Goal: Information Seeking & Learning: Learn about a topic

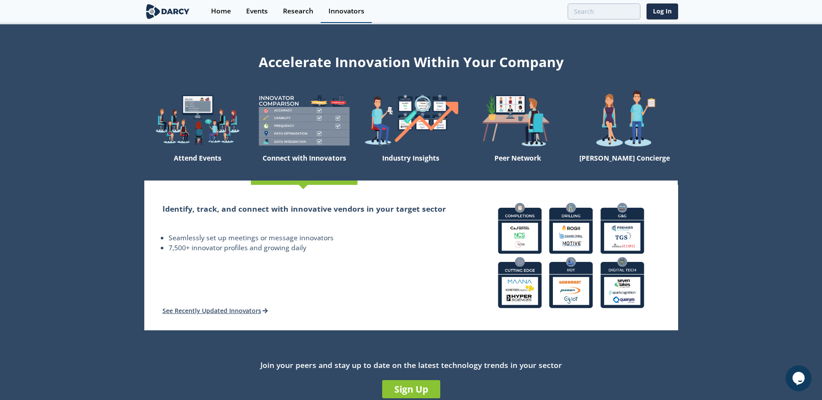
click at [334, 14] on div "Innovators" at bounding box center [346, 11] width 36 height 7
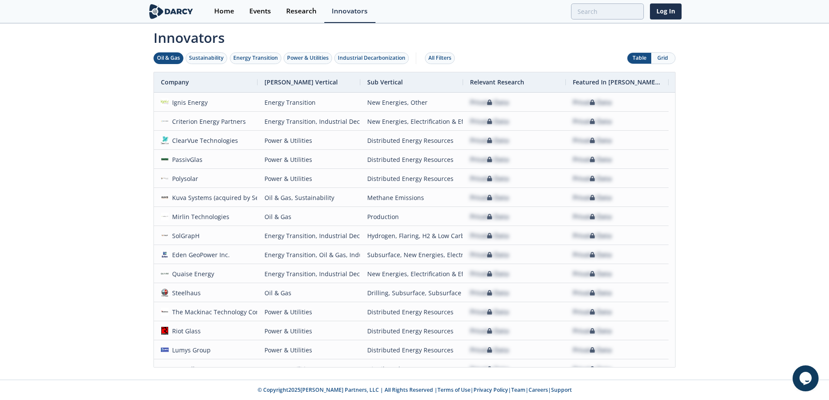
click at [177, 58] on div "Oil & Gas" at bounding box center [168, 58] width 23 height 8
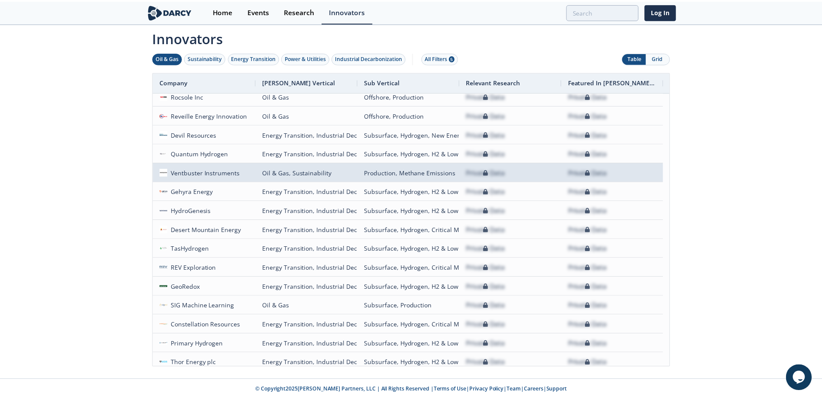
scroll to position [308, 0]
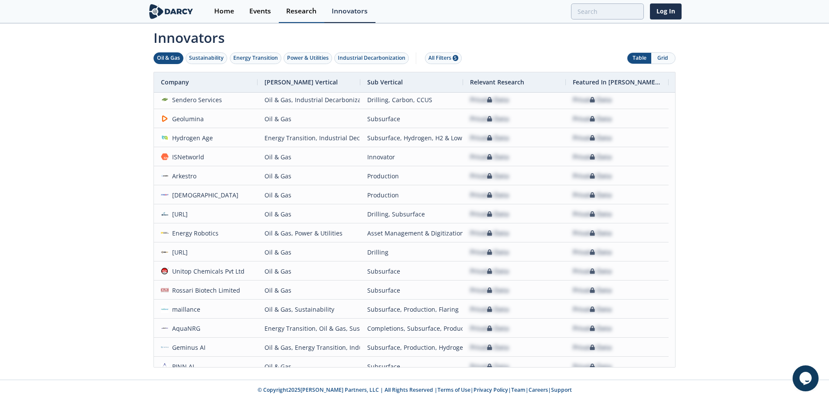
click at [303, 15] on div "Research" at bounding box center [301, 11] width 30 height 7
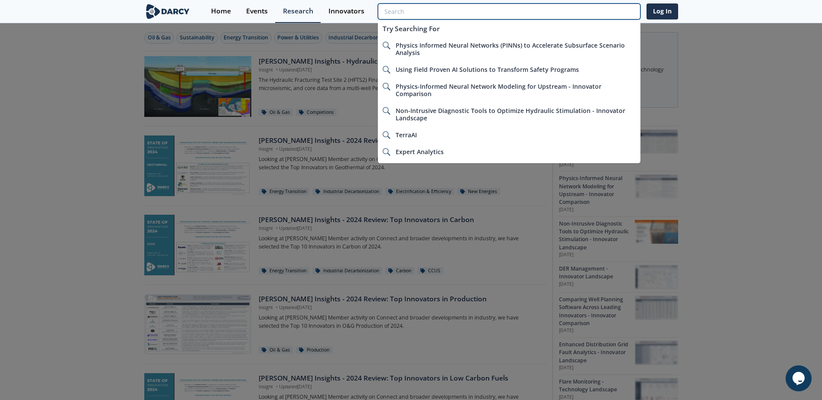
click at [597, 16] on input "search" at bounding box center [509, 11] width 262 height 16
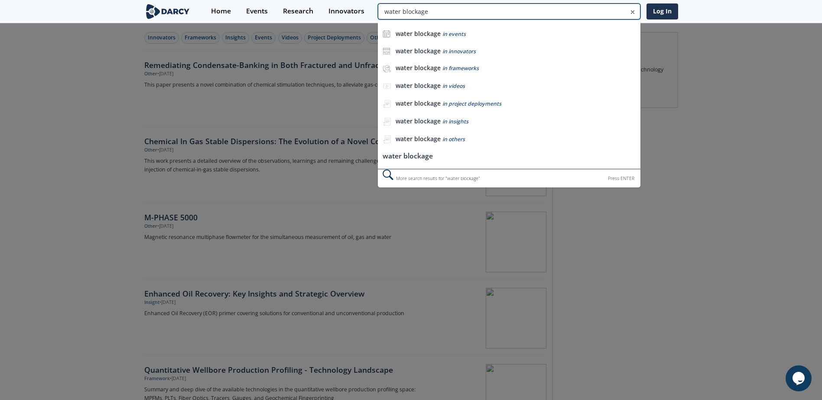
click at [620, 11] on input "water blockage" at bounding box center [509, 11] width 262 height 16
drag, startPoint x: 499, startPoint y: 10, endPoint x: 210, endPoint y: 15, distance: 289.5
click at [210, 15] on div "Home Events Research Innovators water blockage water blockage in events water b…" at bounding box center [440, 11] width 475 height 23
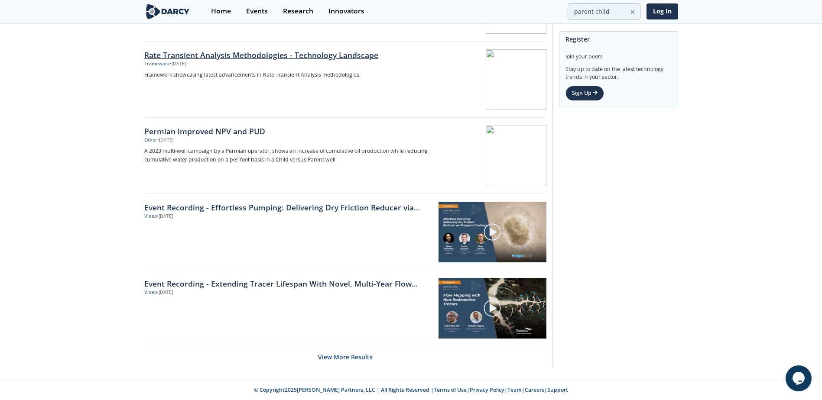
scroll to position [1231, 0]
click at [362, 357] on button "View More Results" at bounding box center [345, 356] width 55 height 21
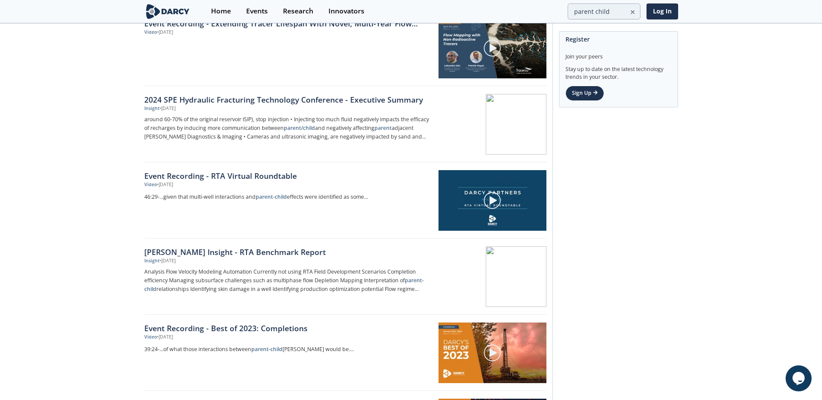
scroll to position [1751, 0]
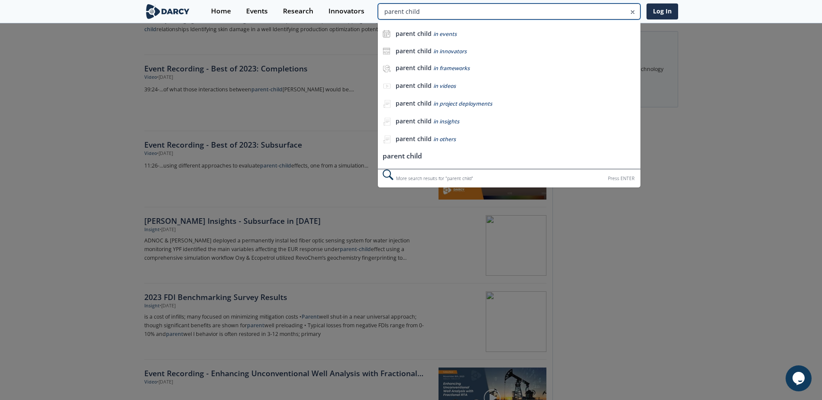
drag, startPoint x: 619, startPoint y: 10, endPoint x: 563, endPoint y: 21, distance: 56.9
click at [563, 20] on div "parent child parent child in events parent child in innovators parent child in …" at bounding box center [509, 11] width 262 height 16
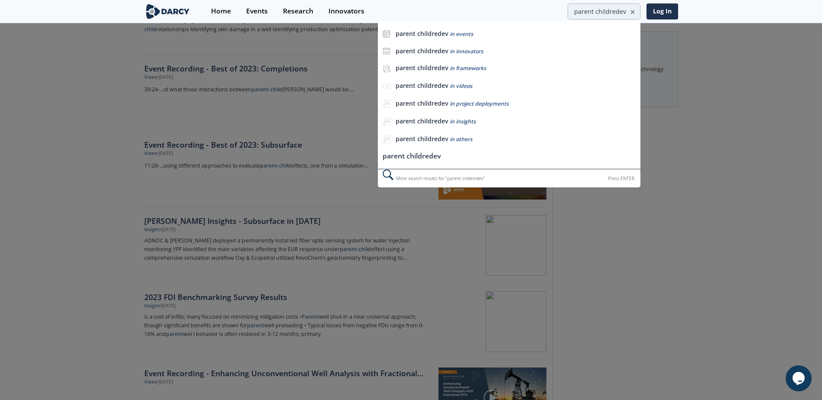
scroll to position [0, 0]
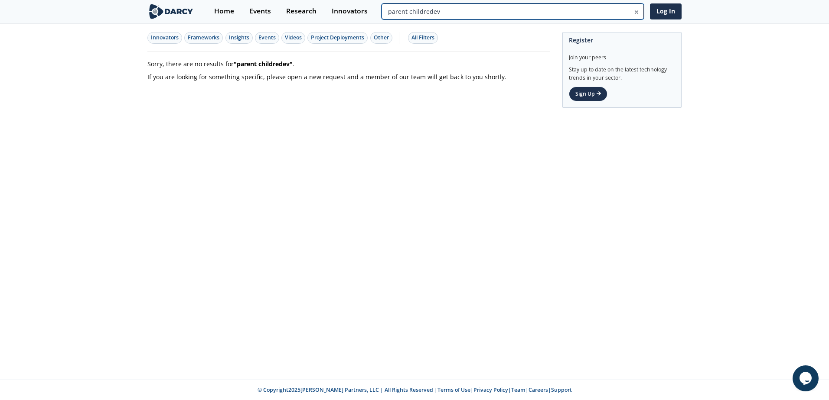
click at [606, 15] on input "parent childredev" at bounding box center [512, 11] width 262 height 16
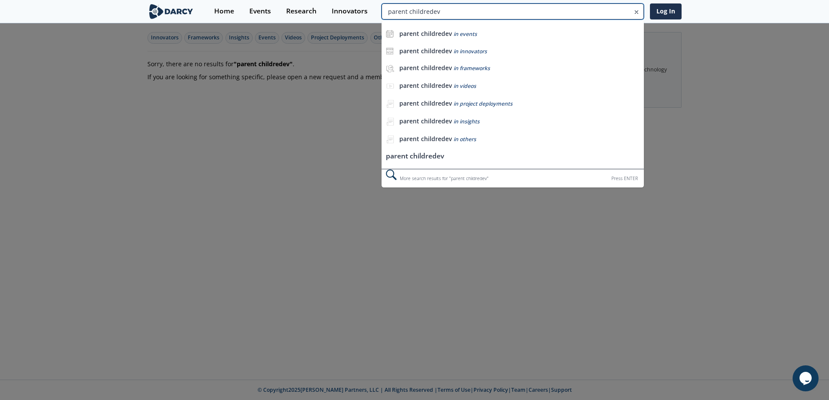
drag, startPoint x: 420, startPoint y: 11, endPoint x: 332, endPoint y: 26, distance: 89.7
click at [332, 26] on body "Home Events Research Innovators parent childredev parent childredev in events p…" at bounding box center [414, 200] width 829 height 400
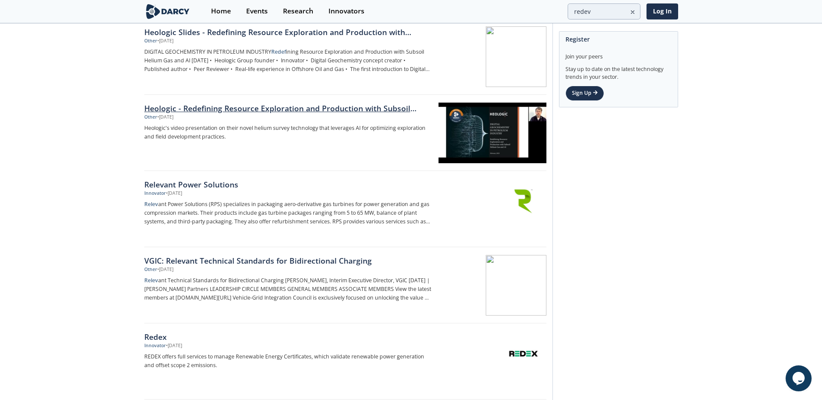
scroll to position [130, 0]
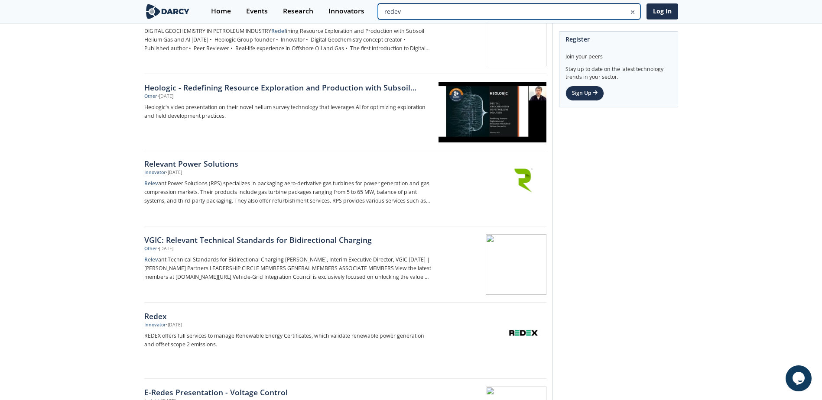
click at [597, 11] on input "redev" at bounding box center [509, 11] width 262 height 16
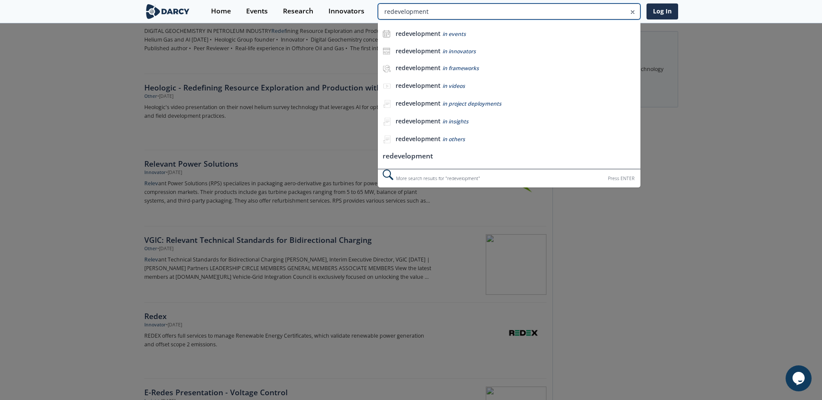
type input "redevelopment"
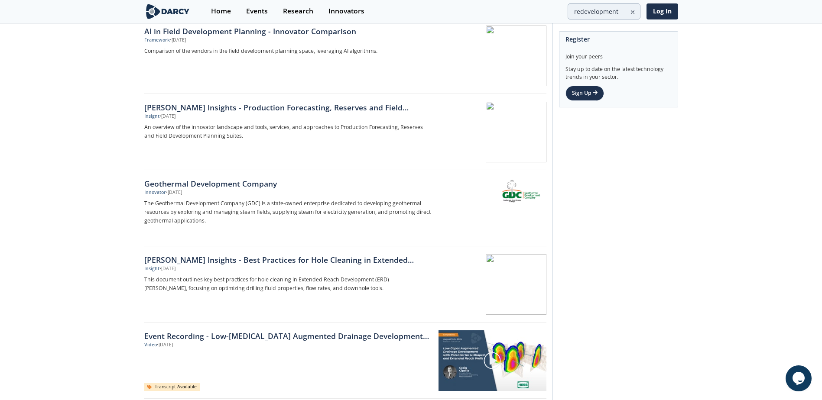
scroll to position [754, 0]
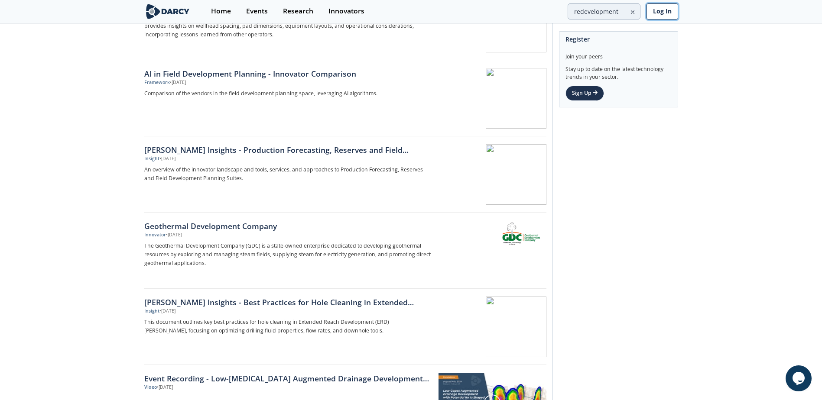
click at [654, 16] on link "Log In" at bounding box center [663, 11] width 32 height 16
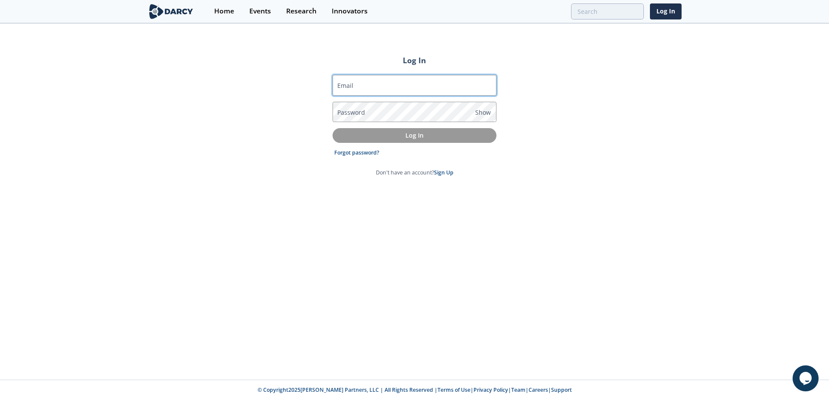
click at [413, 85] on input "Email" at bounding box center [414, 85] width 164 height 21
type input "[EMAIL_ADDRESS][DOMAIN_NAME]"
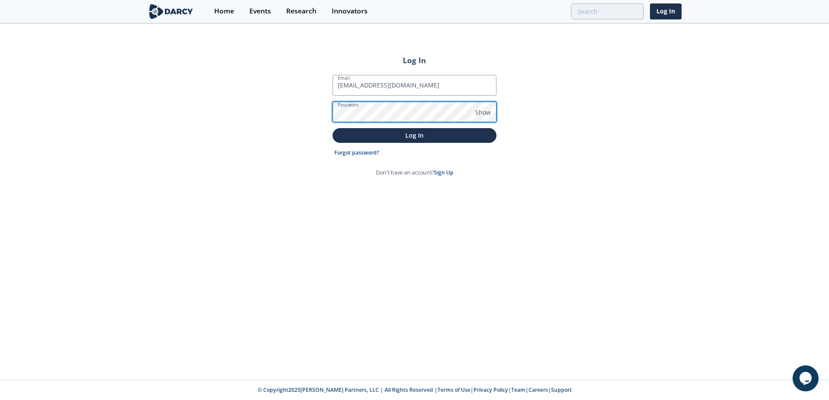
click at [332, 128] on button "Log In" at bounding box center [414, 135] width 164 height 14
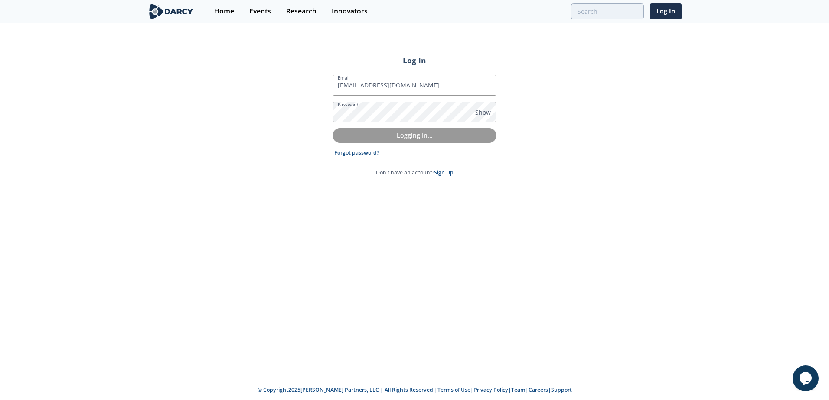
type input "redevelopment"
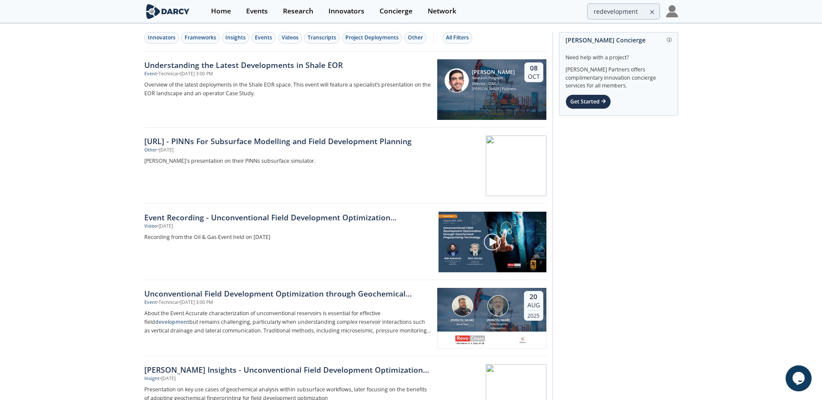
click at [676, 11] on img at bounding box center [672, 11] width 12 height 12
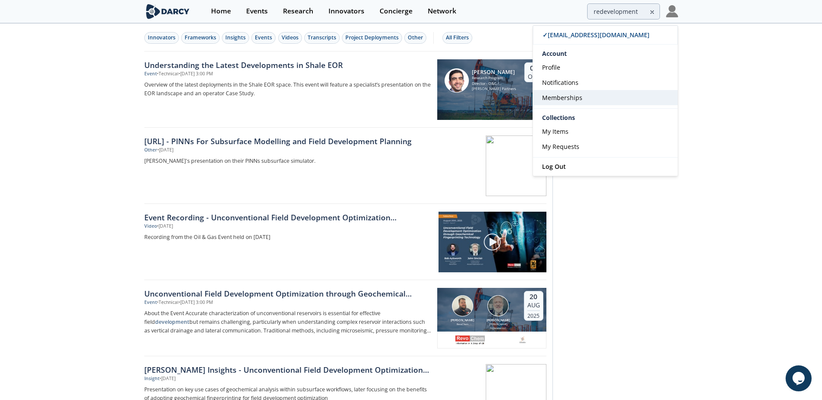
click at [586, 98] on link "Memberships" at bounding box center [605, 97] width 145 height 15
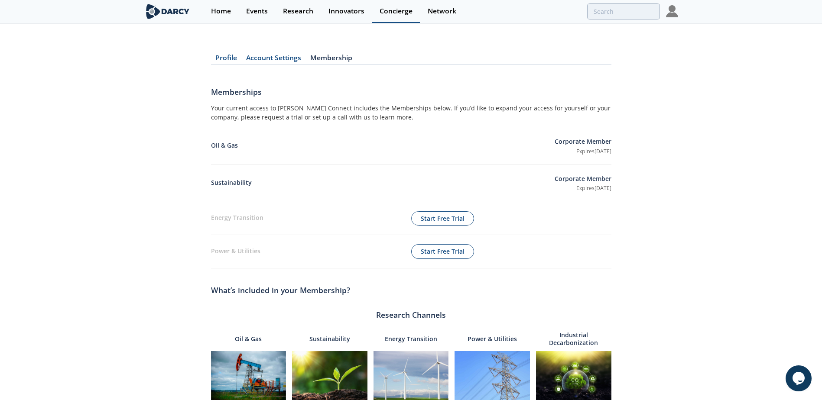
click at [396, 11] on div "Concierge" at bounding box center [396, 11] width 33 height 7
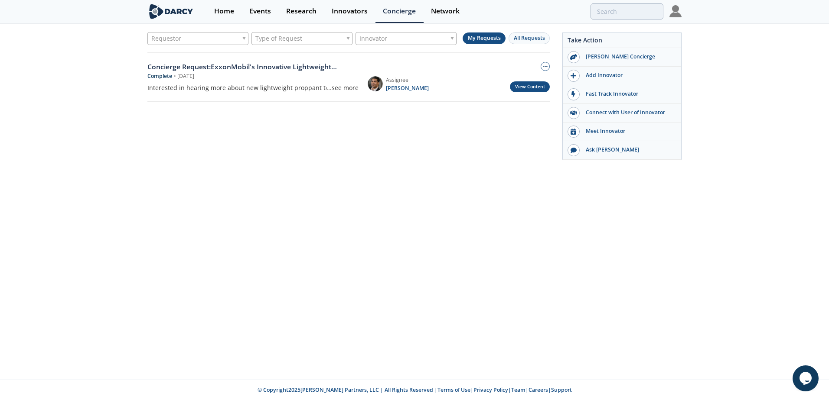
click at [520, 86] on link "View Content" at bounding box center [530, 86] width 40 height 11
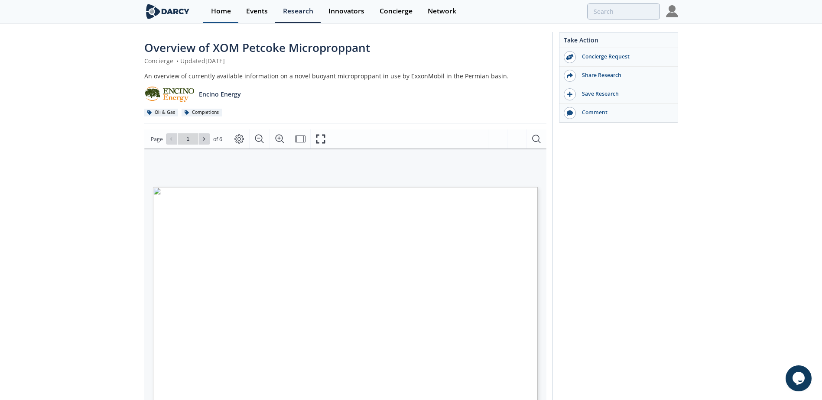
click at [227, 14] on div "Home" at bounding box center [221, 11] width 20 height 7
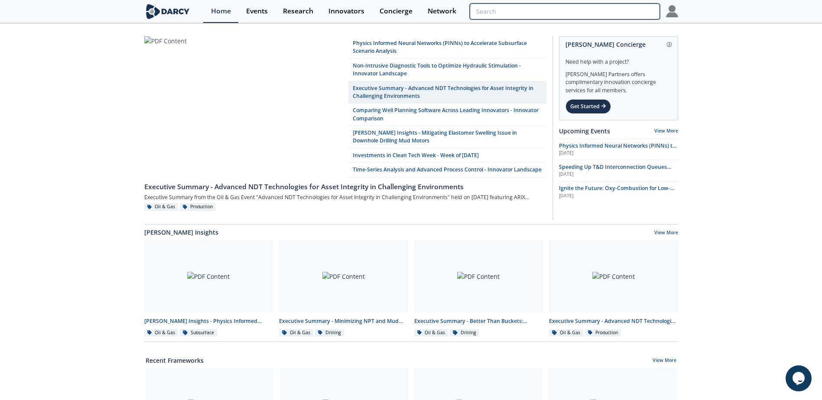
click at [611, 16] on input "search" at bounding box center [565, 11] width 190 height 16
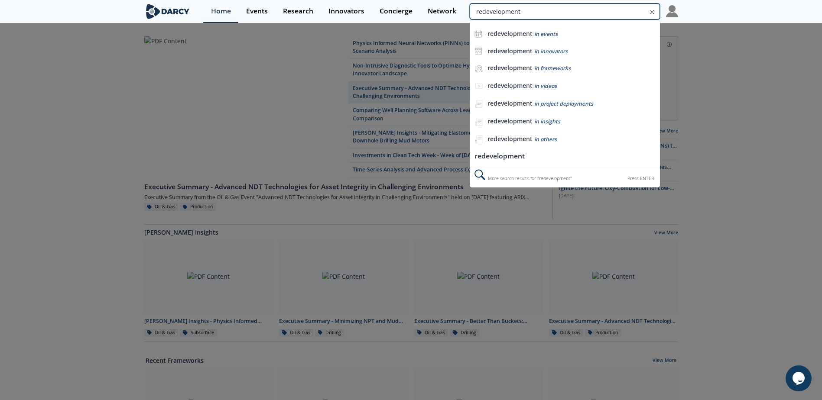
type input "redevelopment"
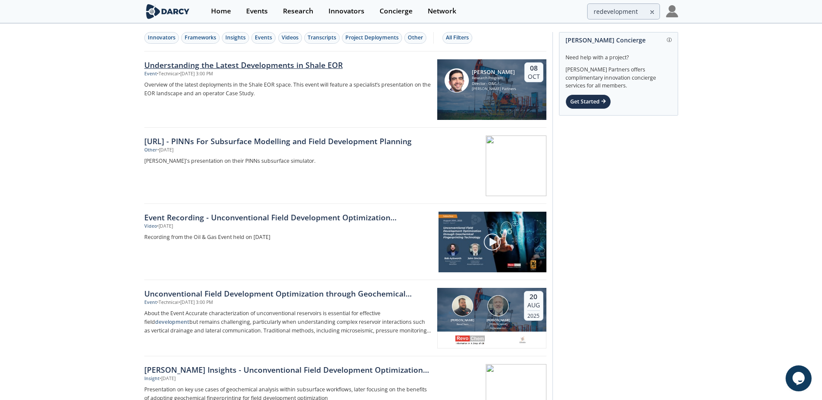
click at [320, 70] on div "Understanding the Latest Developments in Shale EOR" at bounding box center [287, 64] width 287 height 11
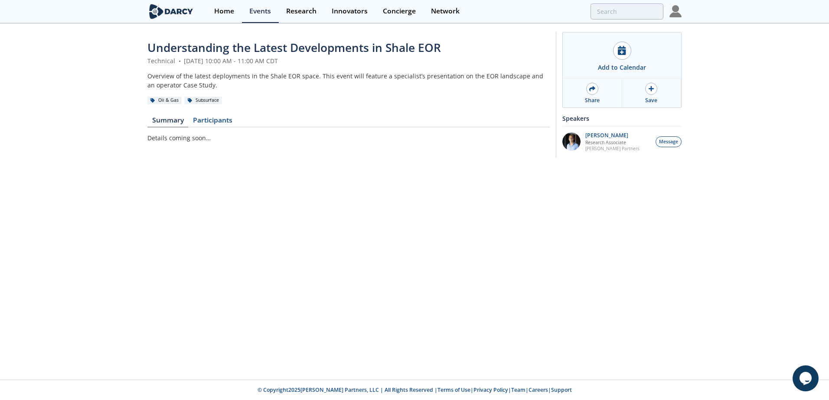
type input "redevelopment"
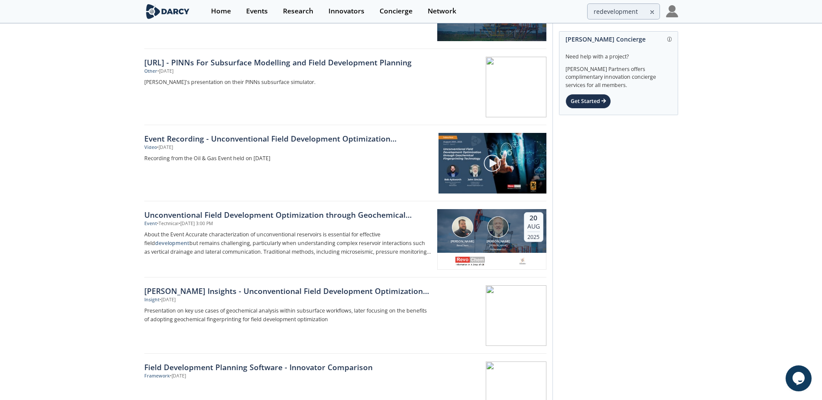
scroll to position [87, 0]
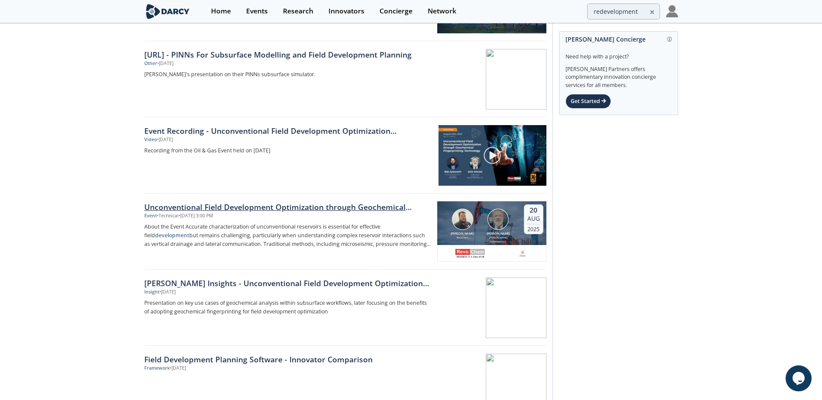
click at [365, 215] on div "Event • Technical • [DATE] 3:00 PM" at bounding box center [287, 216] width 287 height 7
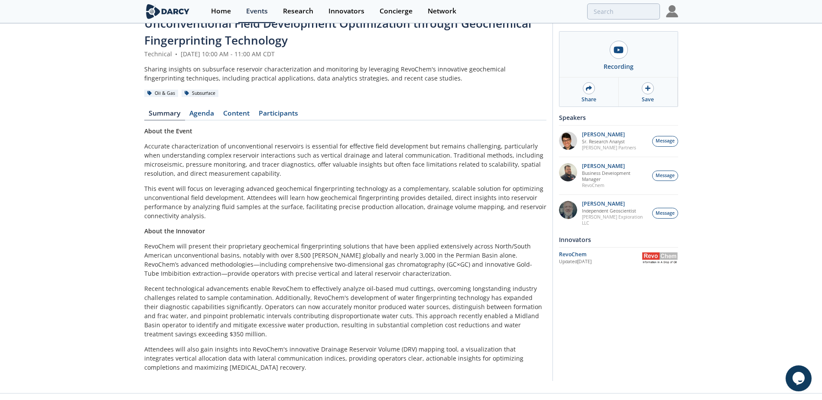
scroll to position [38, 0]
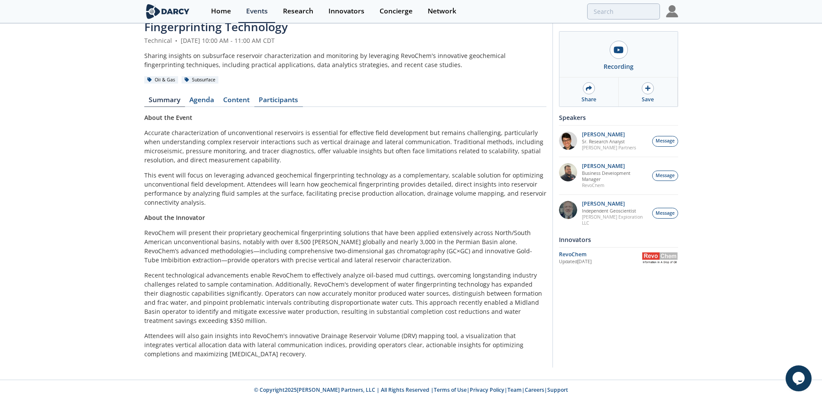
click at [276, 101] on link "Participants" at bounding box center [278, 102] width 49 height 10
